Goal: Communication & Community: Ask a question

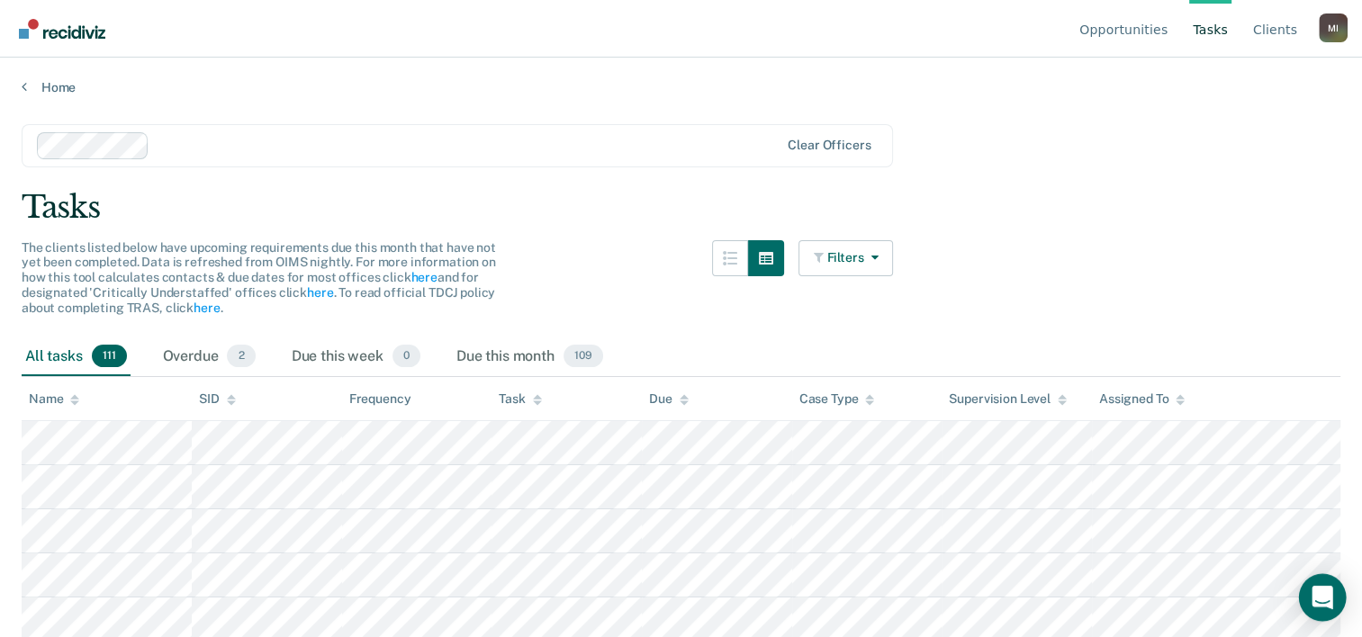
click at [1325, 594] on icon "Open Intercom Messenger" at bounding box center [1321, 597] width 21 height 23
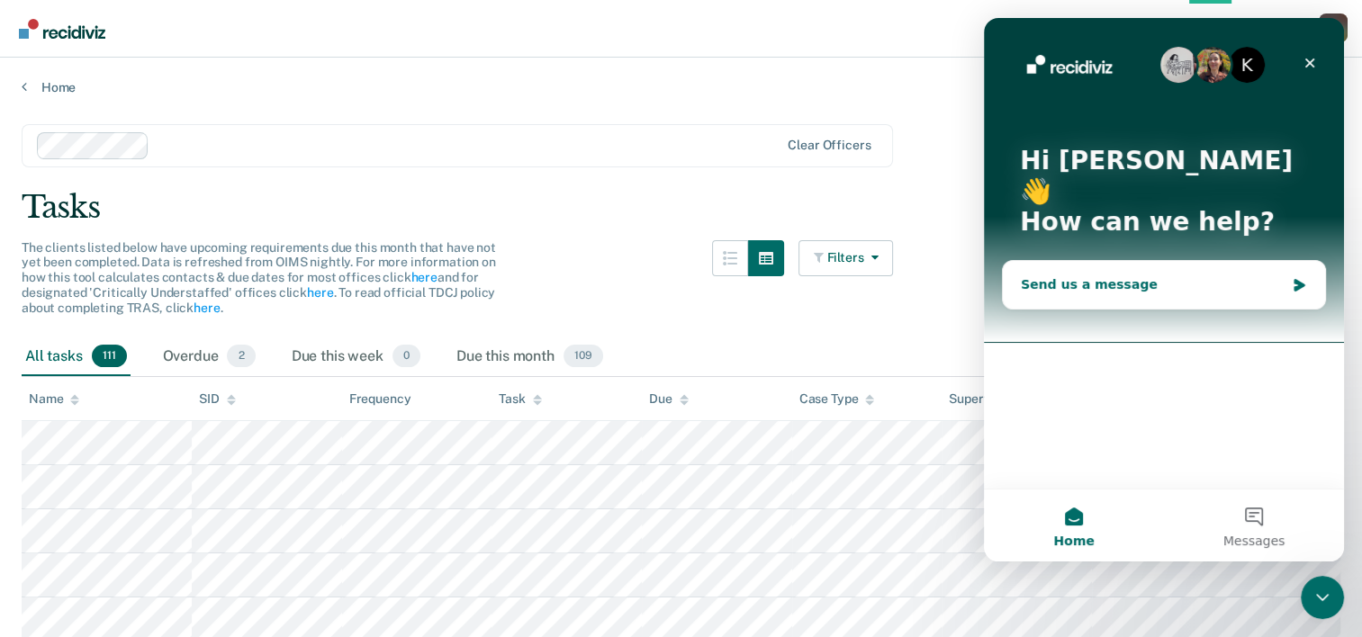
click at [1062, 275] on div "Send us a message" at bounding box center [1153, 284] width 264 height 19
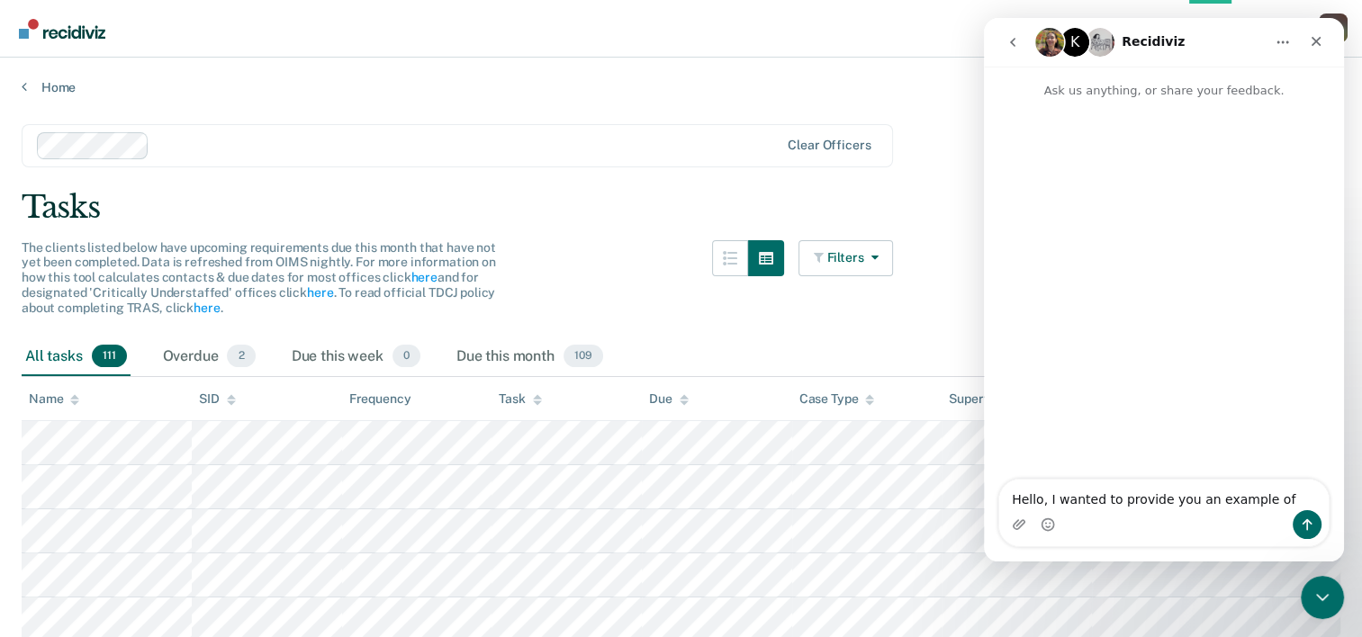
click at [1043, 498] on textarea "Hello, I wanted to provide you an example of" at bounding box center [1163, 495] width 329 height 31
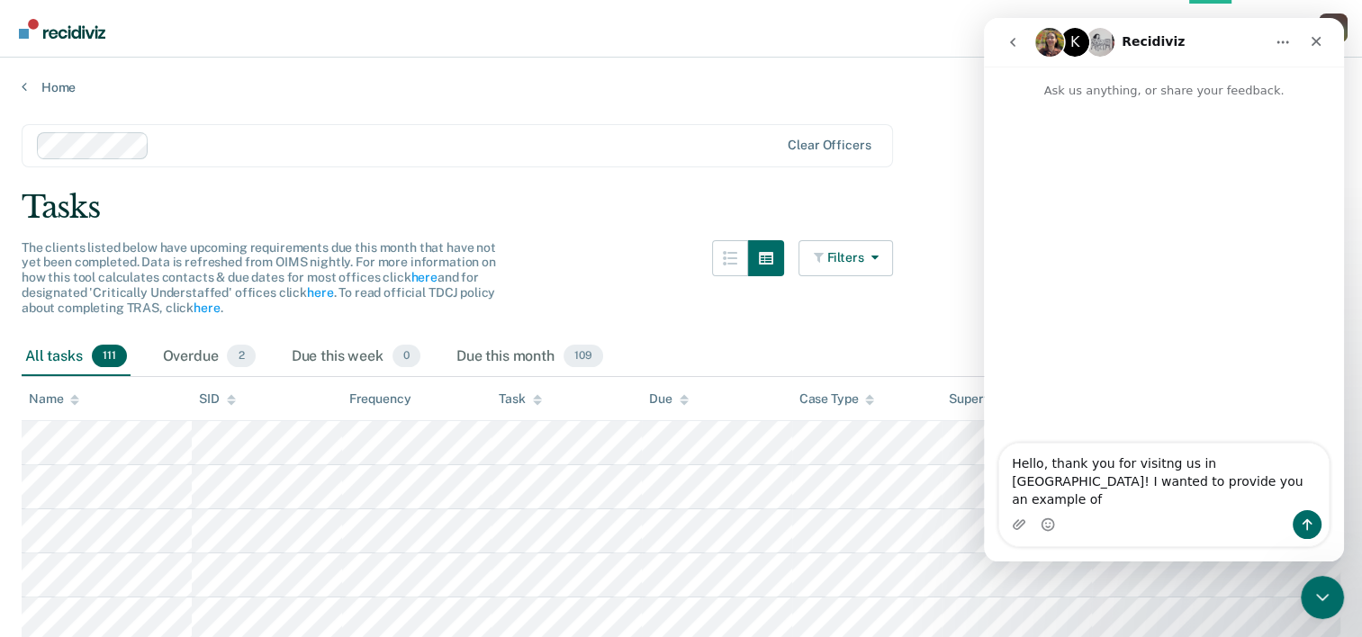
drag, startPoint x: 1150, startPoint y: 484, endPoint x: 1093, endPoint y: 503, distance: 60.6
click at [1093, 505] on textarea "Hello, thank you for visitng us in [GEOGRAPHIC_DATA]! I wanted to provide you a…" at bounding box center [1163, 477] width 329 height 67
click at [1245, 481] on textarea "Hello, thank you for visiting us in [GEOGRAPHIC_DATA]! I wanted to provide you …" at bounding box center [1163, 477] width 329 height 67
click at [1171, 499] on textarea "Hello, thank you for visiting us in [GEOGRAPHIC_DATA]! I wanted to provide you …" at bounding box center [1163, 477] width 329 height 67
click at [1221, 480] on textarea "Hello, thank you for visiting us in [GEOGRAPHIC_DATA]! I wanted to provide you …" at bounding box center [1163, 468] width 329 height 85
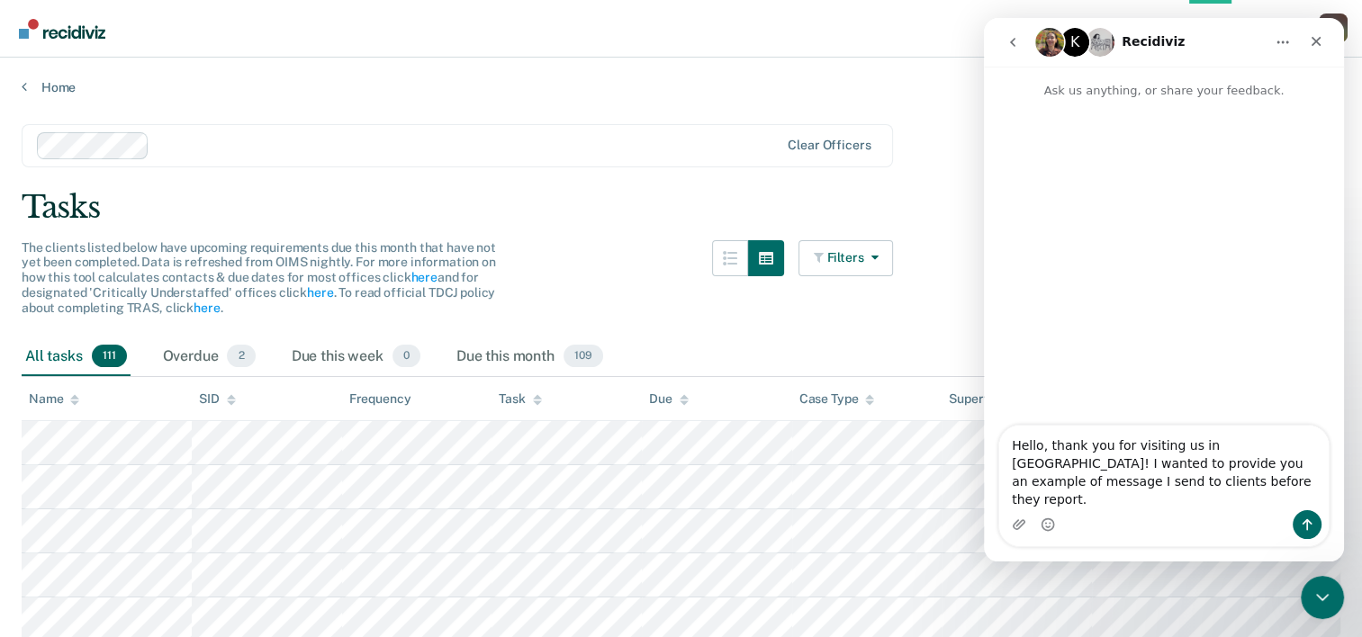
click at [1183, 504] on textarea "Hello, thank you for visiting us in [GEOGRAPHIC_DATA]! I wanted to provide you …" at bounding box center [1163, 468] width 329 height 85
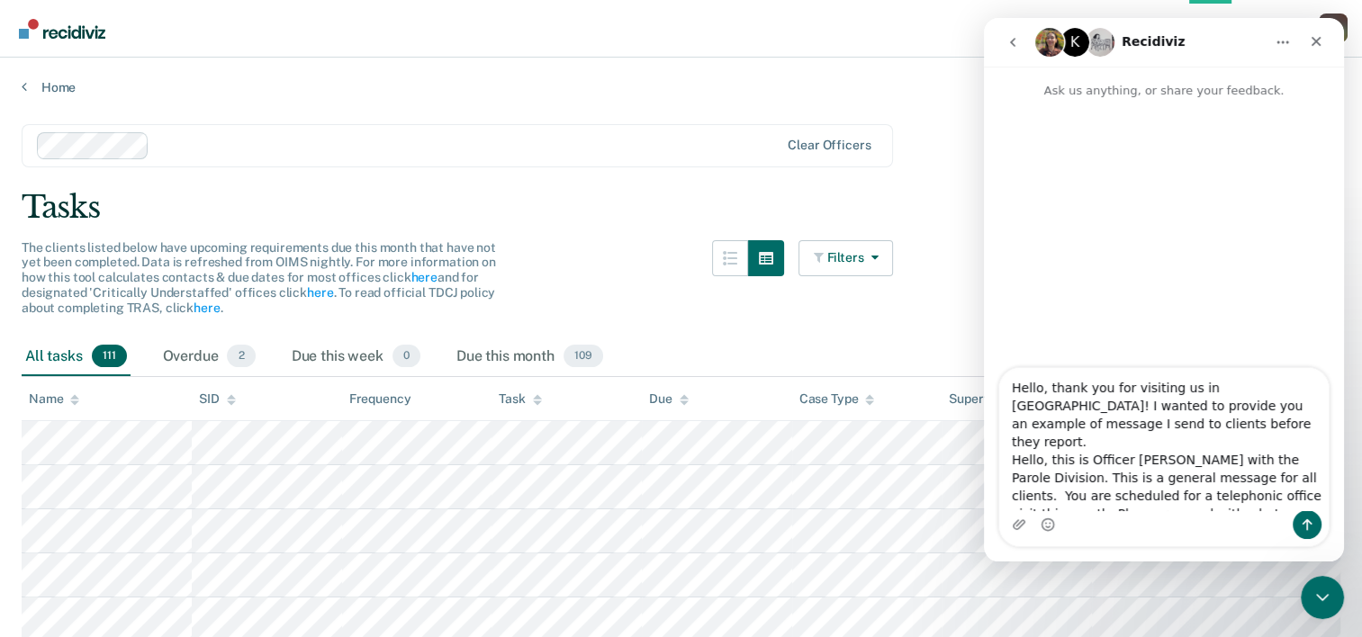
click at [1010, 446] on textarea "Hello, thank you for visiting us in [GEOGRAPHIC_DATA]! I wanted to provide you …" at bounding box center [1163, 439] width 329 height 142
type textarea "Hello, thank you for visiting us in [GEOGRAPHIC_DATA]! I wanted to provide you …"
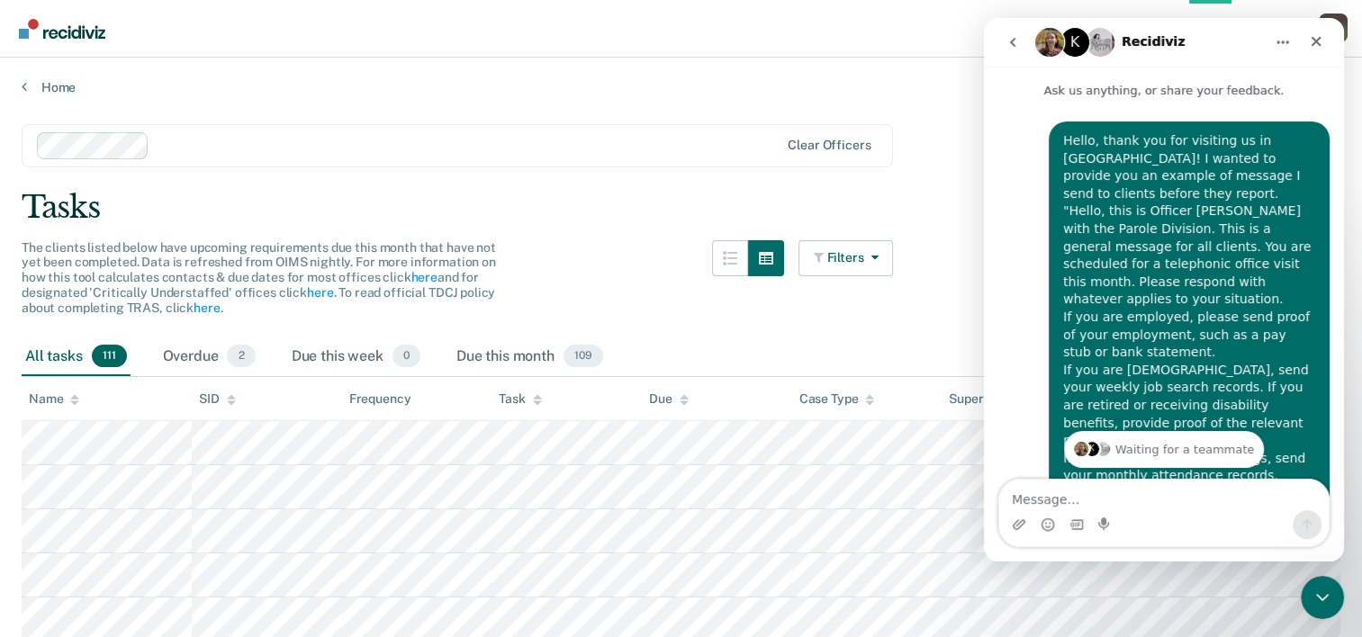
scroll to position [139, 0]
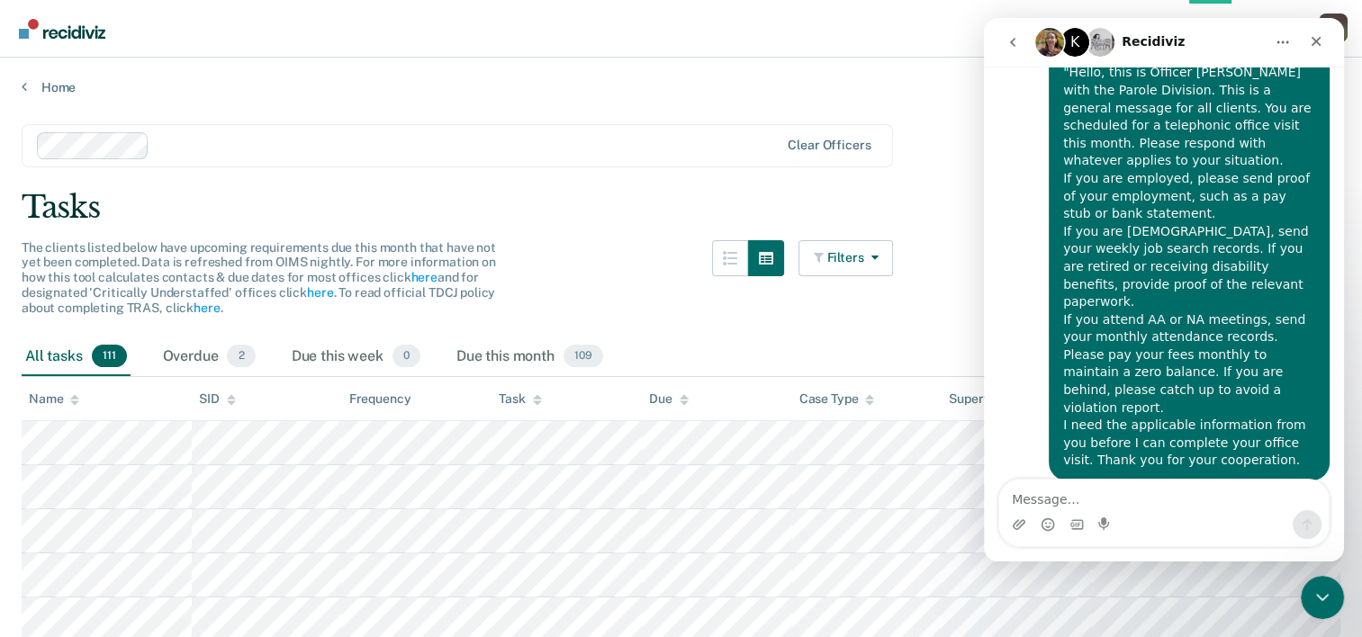
click at [1109, 497] on textarea "Message…" at bounding box center [1163, 495] width 329 height 31
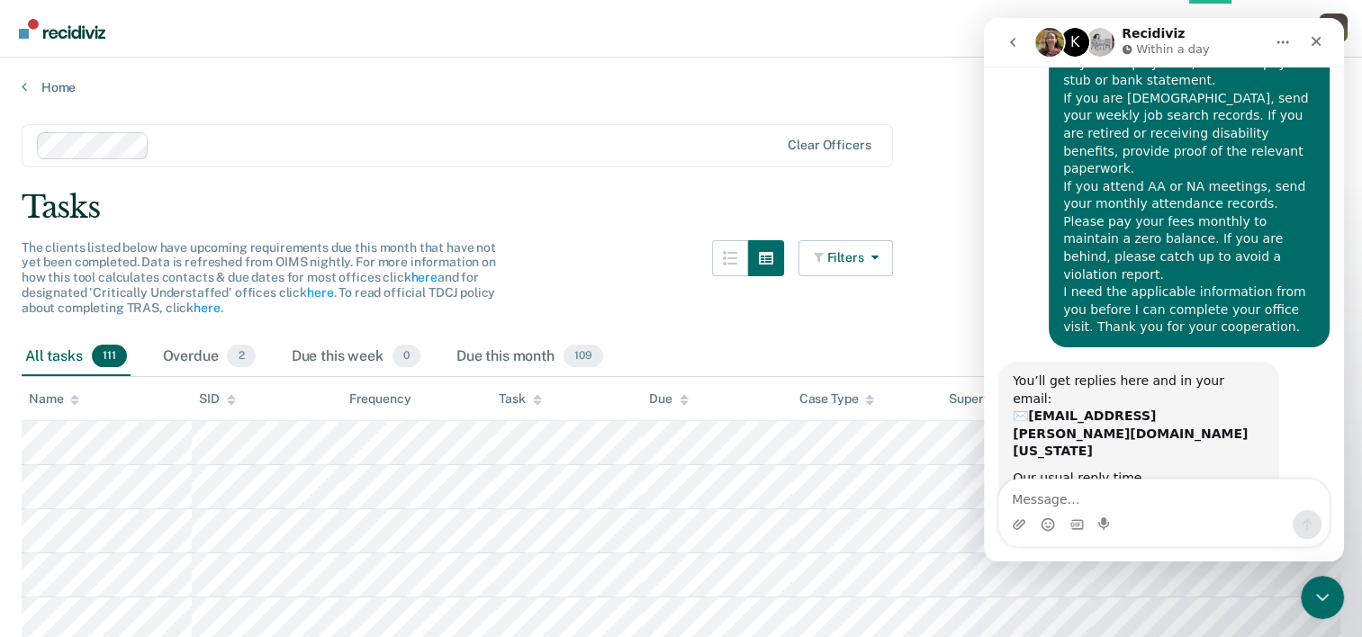
scroll to position [273, 0]
click at [1324, 36] on div "Close" at bounding box center [1315, 41] width 32 height 32
